Goal: Transaction & Acquisition: Purchase product/service

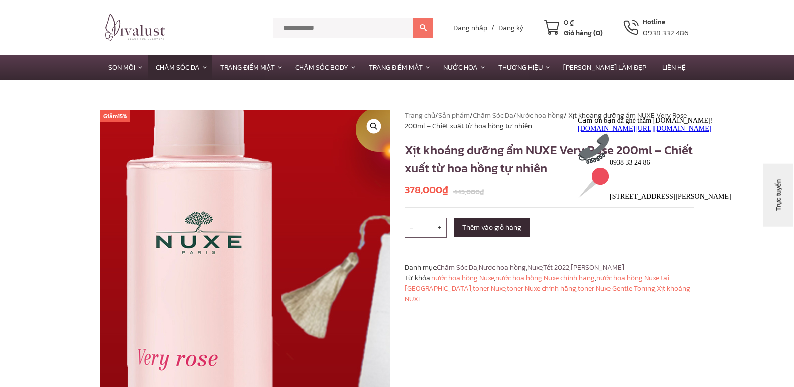
scroll to position [100, 0]
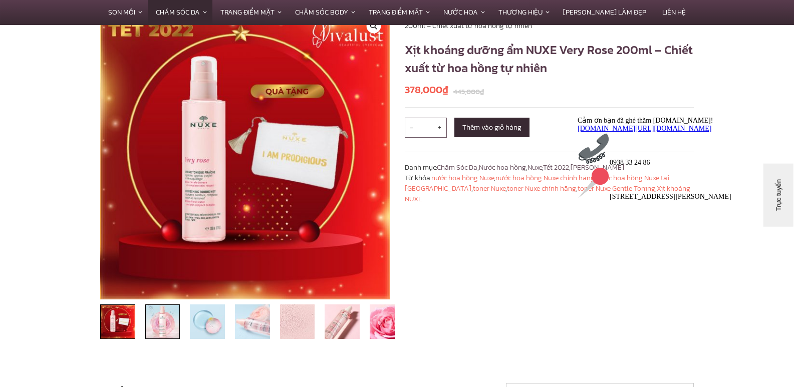
click at [147, 320] on img at bounding box center [162, 322] width 35 height 35
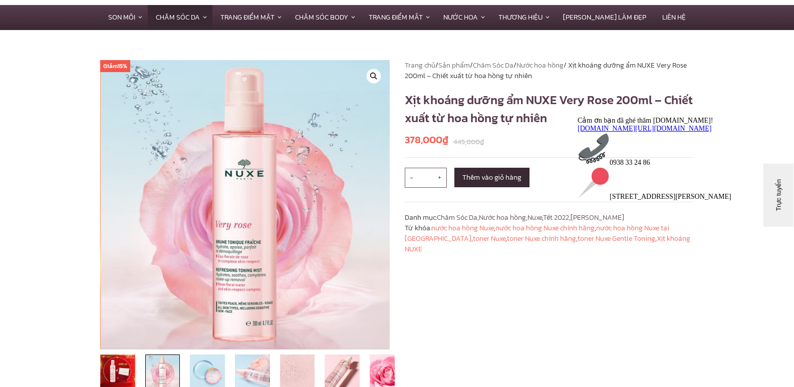
scroll to position [200, 0]
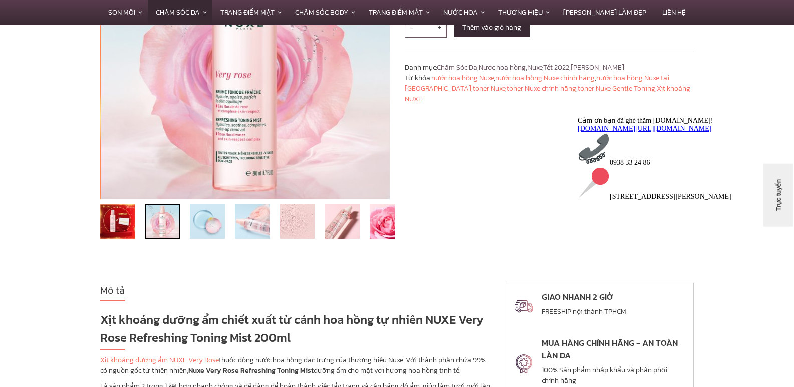
click at [0, 167] on section "Giảm 15% 🔍 Trang chủ / Sản phẩm / Chăm Sóc Da / Nước hoa hồng / Xịt khoáng dưỡn…" at bounding box center [397, 81] width 794 height 403
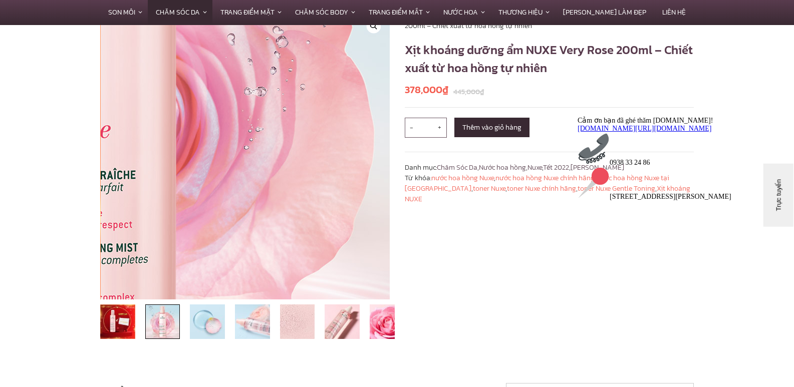
scroll to position [50, 0]
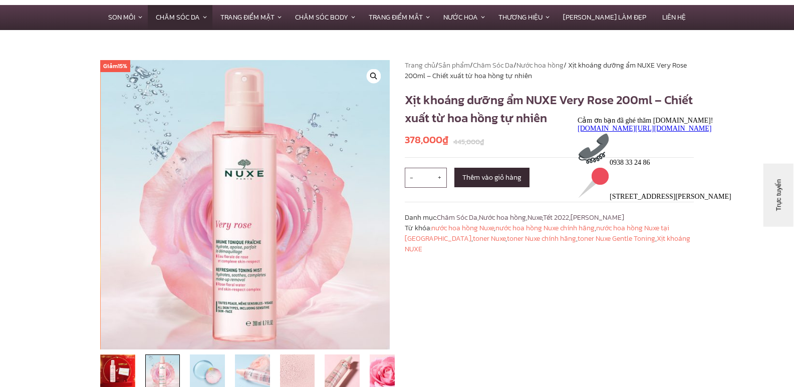
click at [159, 370] on img at bounding box center [162, 372] width 35 height 35
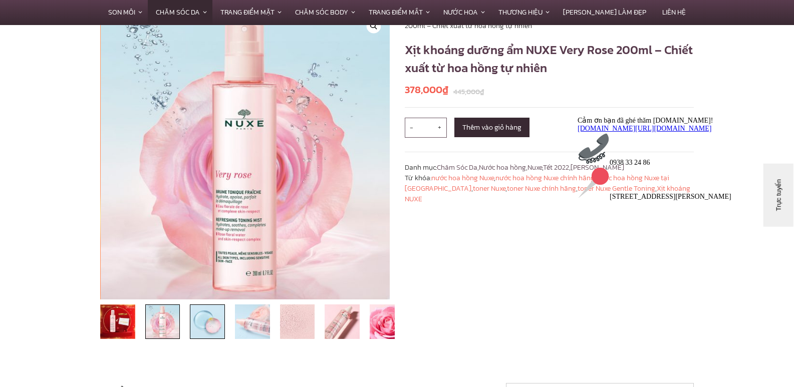
click at [208, 331] on img at bounding box center [207, 322] width 35 height 35
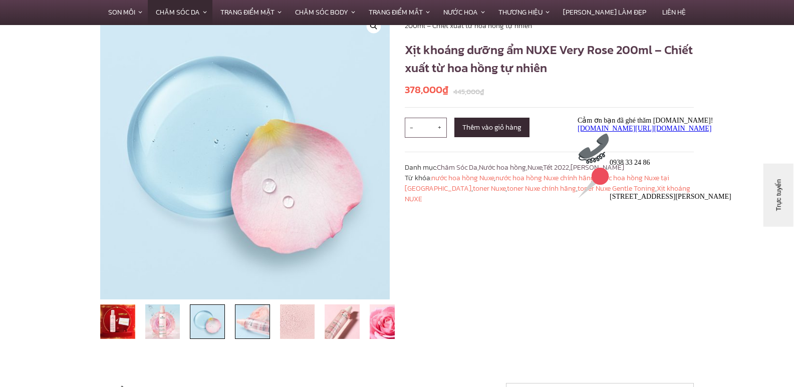
click at [249, 325] on img at bounding box center [252, 322] width 35 height 35
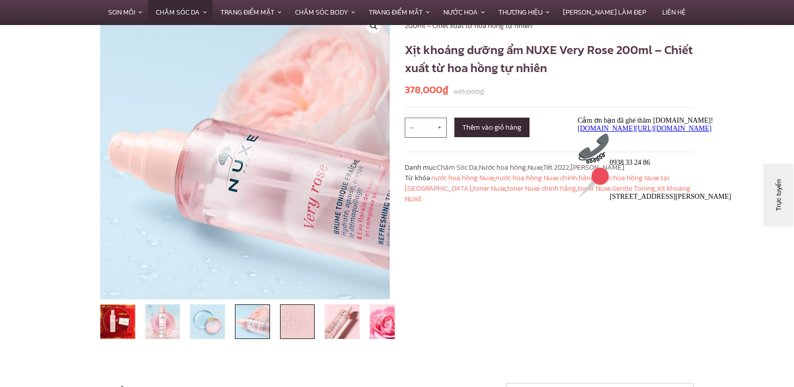
click at [306, 328] on img at bounding box center [297, 322] width 35 height 35
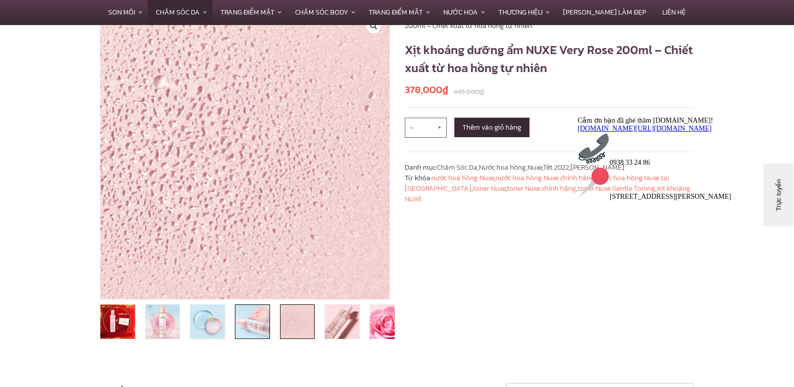
click at [265, 329] on img at bounding box center [252, 322] width 35 height 35
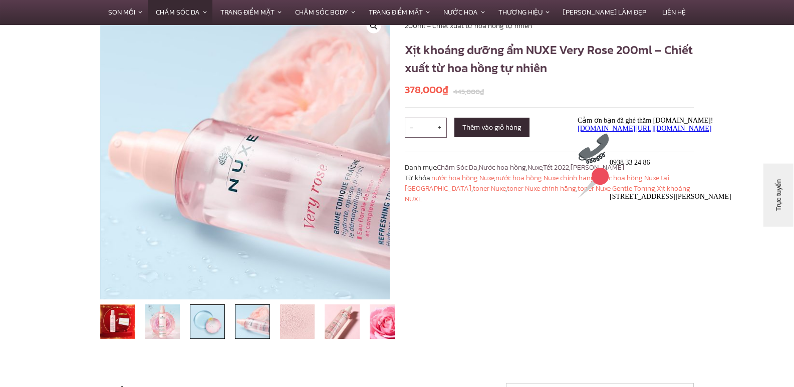
click at [216, 326] on img at bounding box center [207, 322] width 35 height 35
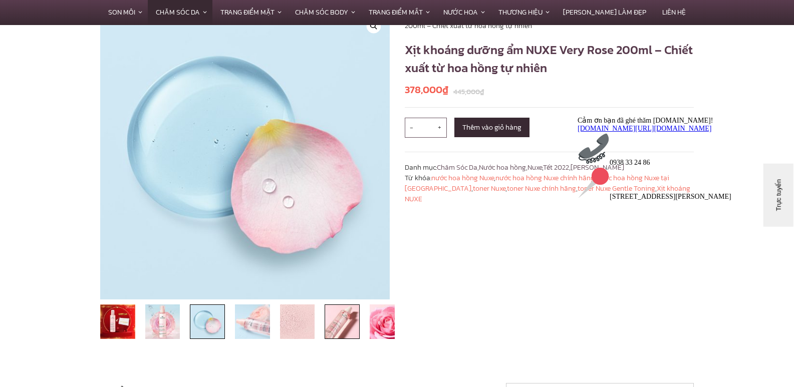
click at [348, 328] on img at bounding box center [342, 322] width 35 height 35
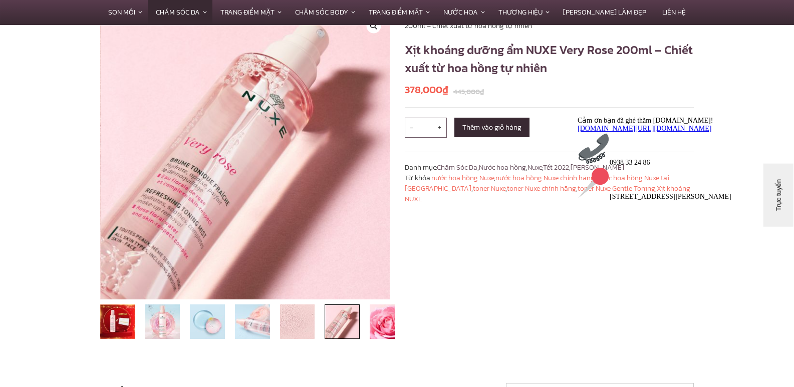
click at [346, 331] on img at bounding box center [342, 322] width 35 height 35
click at [375, 323] on img at bounding box center [387, 322] width 35 height 35
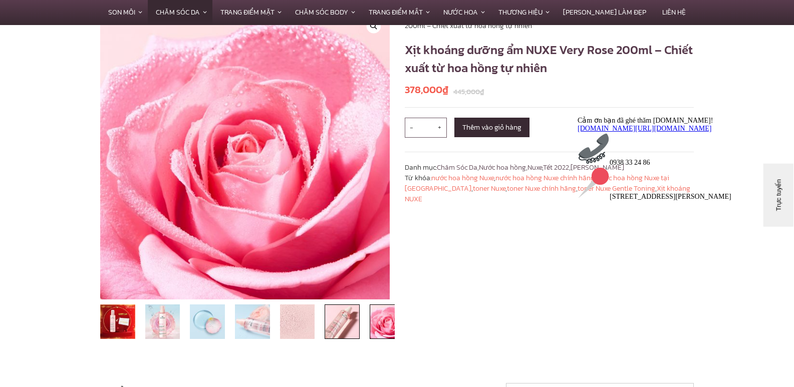
click at [335, 323] on img at bounding box center [342, 322] width 35 height 35
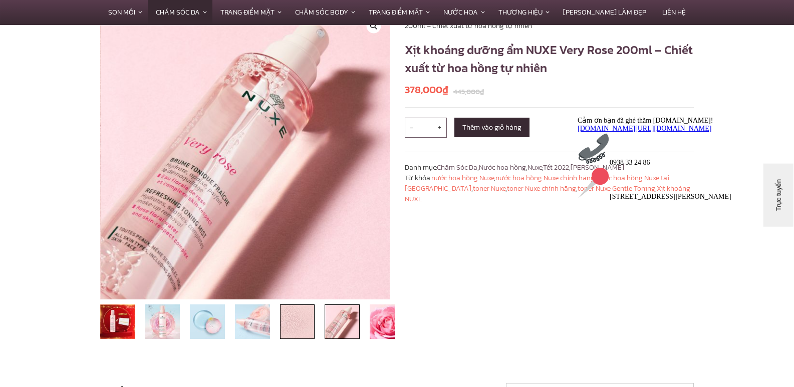
click at [280, 325] on img at bounding box center [297, 322] width 35 height 35
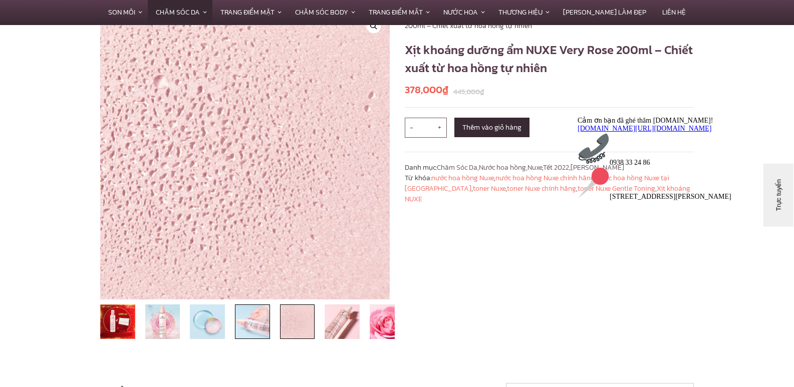
click at [255, 326] on img at bounding box center [252, 322] width 35 height 35
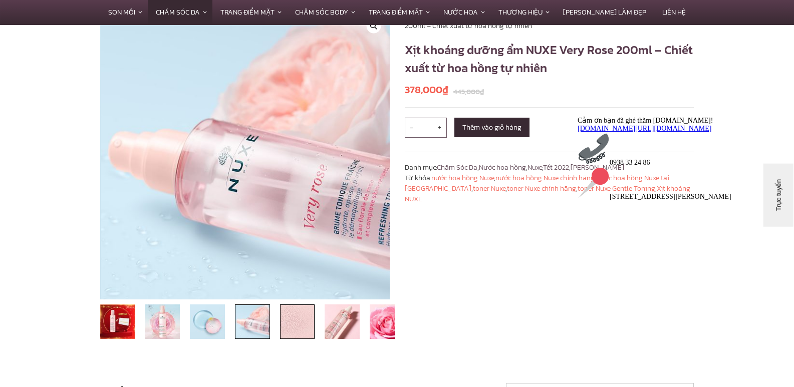
click at [295, 328] on img at bounding box center [297, 322] width 35 height 35
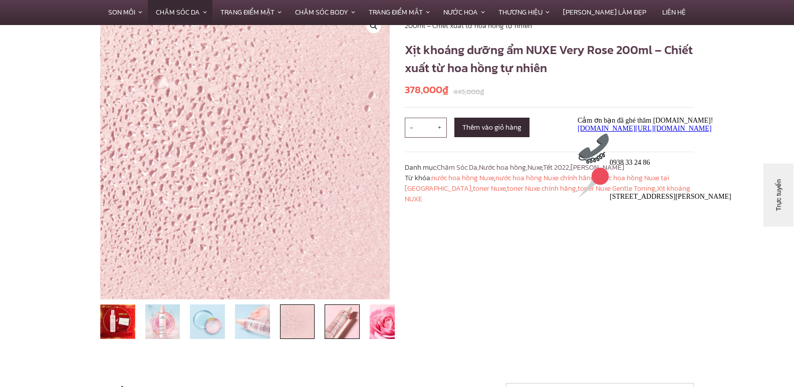
click at [343, 322] on img at bounding box center [342, 322] width 35 height 35
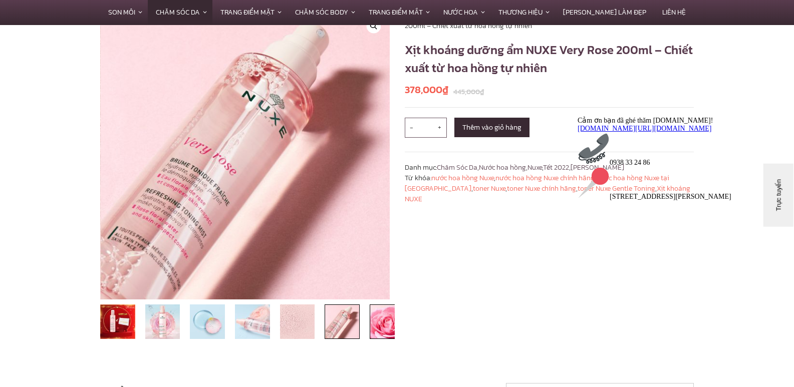
click at [391, 324] on img at bounding box center [387, 322] width 35 height 35
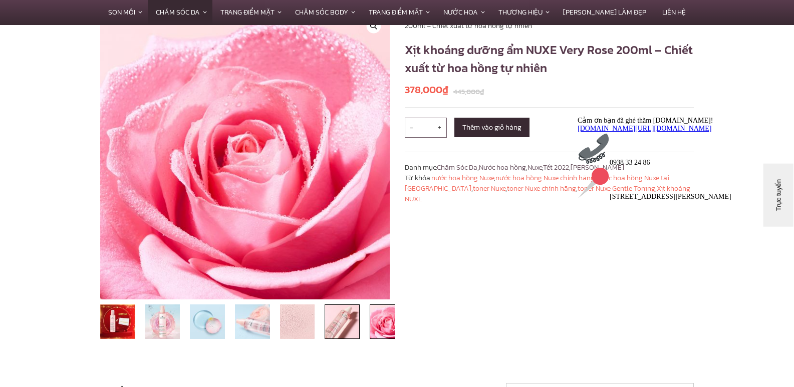
click at [346, 332] on img at bounding box center [342, 322] width 35 height 35
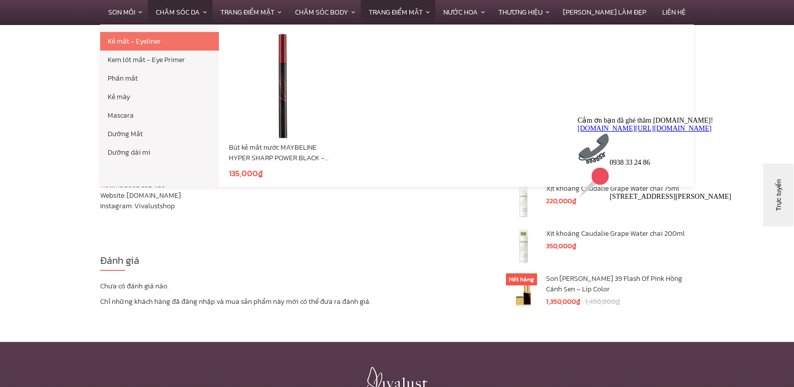
scroll to position [1753, 0]
